Goal: Communication & Community: Answer question/provide support

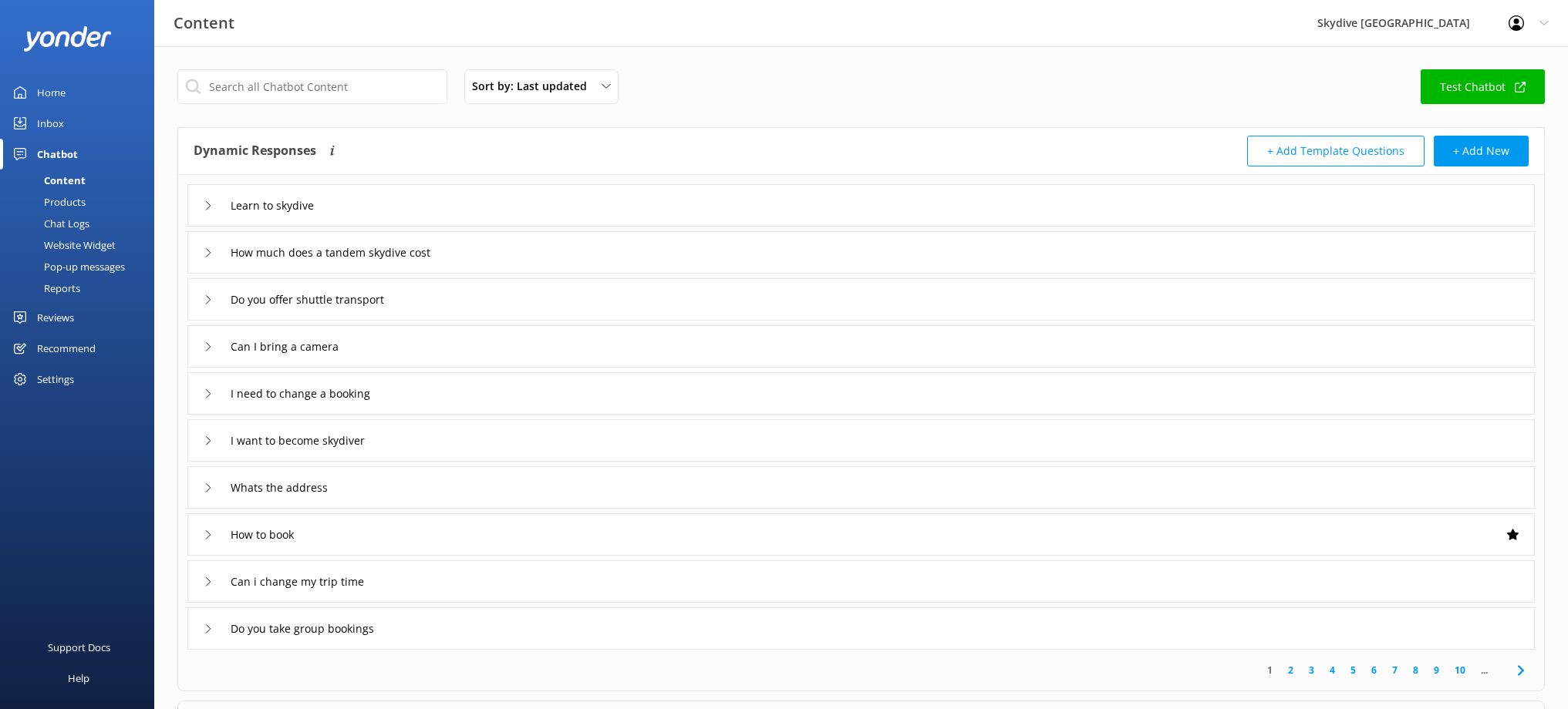
click at [57, 122] on div "Inbox" at bounding box center [51, 124] width 27 height 31
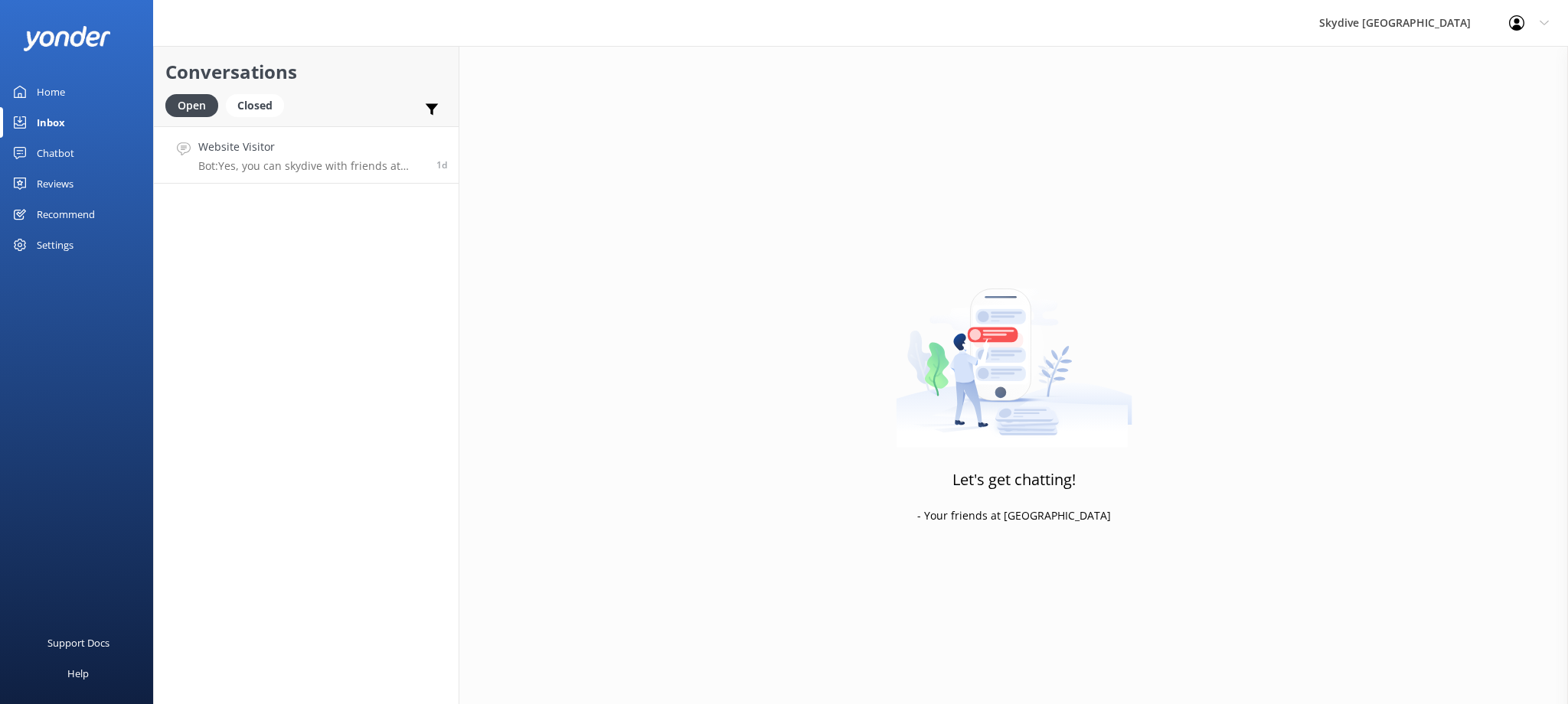
click at [317, 175] on link "Website Visitor Bot: Yes, you can skydive with friends at [GEOGRAPHIC_DATA]. Th…" at bounding box center [306, 155] width 305 height 57
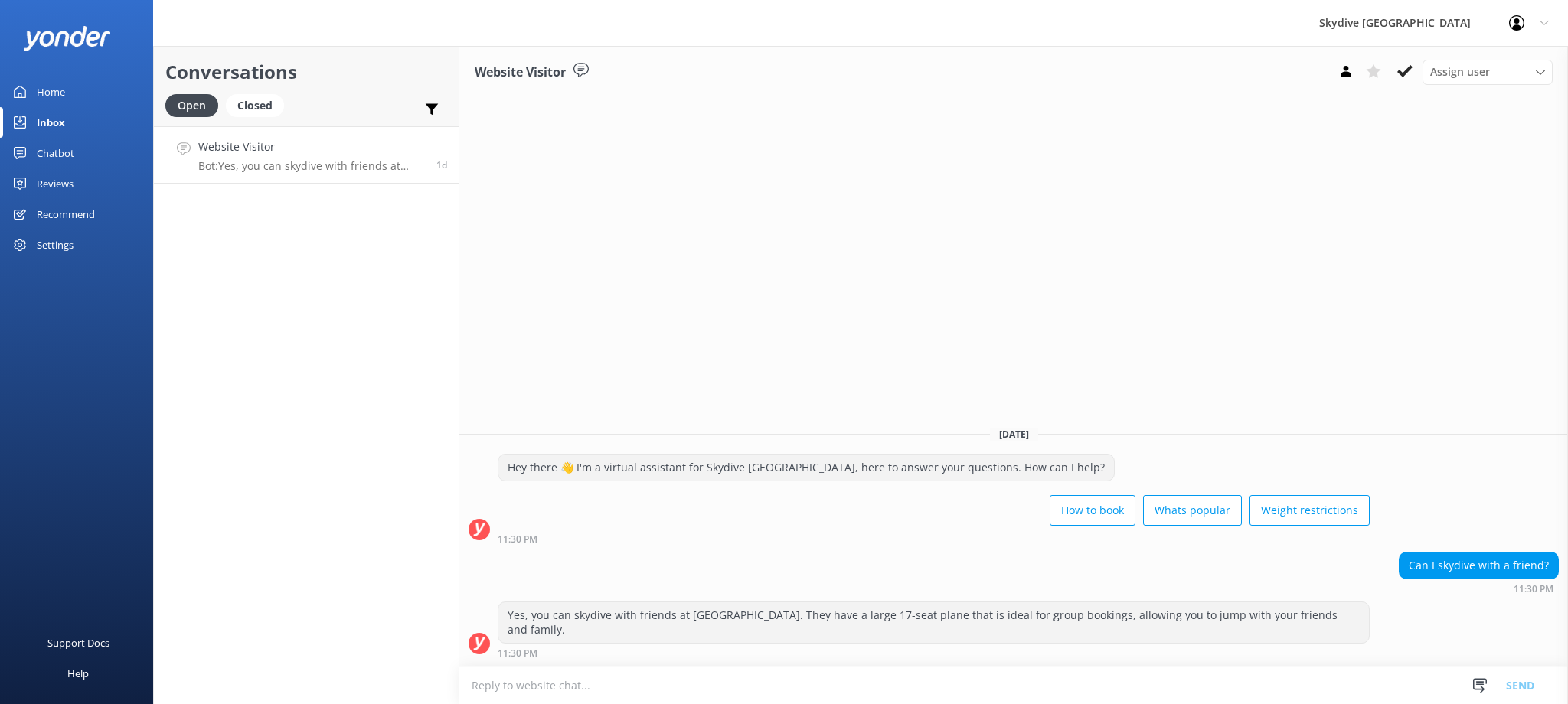
click at [55, 118] on div "Inbox" at bounding box center [51, 123] width 29 height 31
